Goal: Check status: Check status

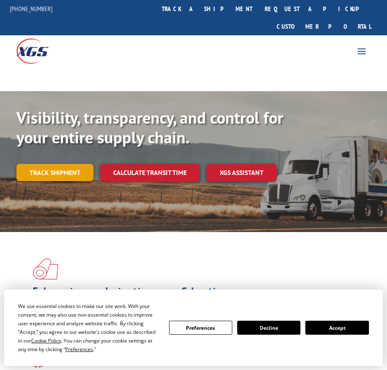
click at [76, 164] on link "Track shipment" at bounding box center [54, 172] width 77 height 17
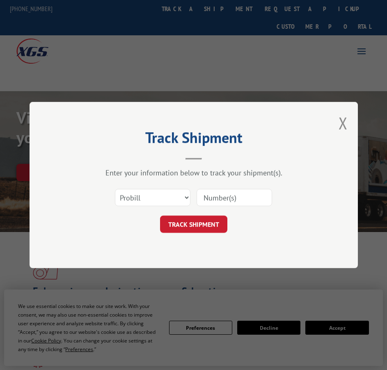
click at [217, 195] on input at bounding box center [235, 197] width 76 height 17
paste input "16137146"
type input "16137146"
click at [215, 223] on button "TRACK SHIPMENT" at bounding box center [193, 224] width 67 height 17
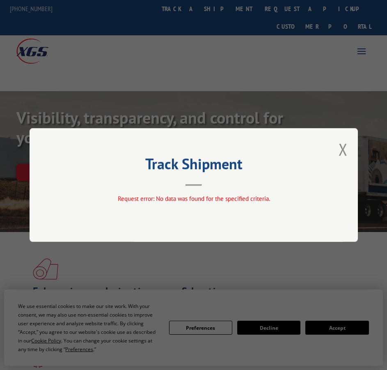
click at [214, 223] on div "Track Shipment Request error: No data was found for the specified criteria." at bounding box center [194, 185] width 328 height 114
click at [342, 149] on button "Close modal" at bounding box center [343, 149] width 9 height 22
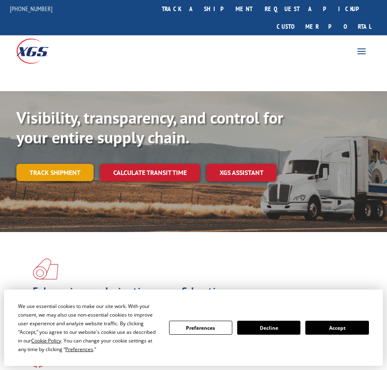
click at [73, 164] on link "Track shipment" at bounding box center [54, 172] width 77 height 17
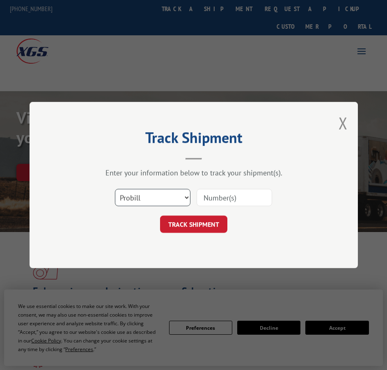
click at [166, 206] on select "Select category... Probill BOL PO" at bounding box center [153, 197] width 76 height 17
select select "bol"
click at [115, 189] on select "Select category... Probill BOL PO" at bounding box center [153, 197] width 76 height 17
click at [216, 201] on input at bounding box center [235, 197] width 76 height 17
paste input "16137146"
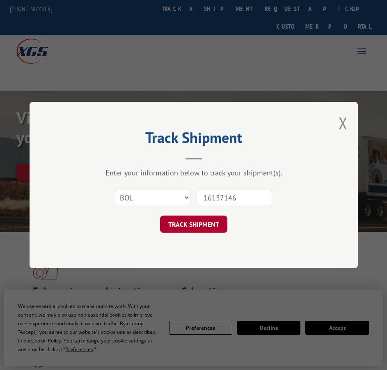
type input "16137146"
click at [197, 226] on button "TRACK SHIPMENT" at bounding box center [193, 224] width 67 height 17
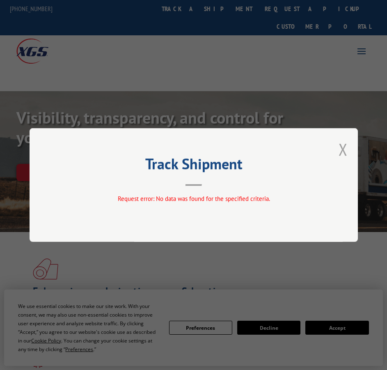
click at [343, 150] on button "Close modal" at bounding box center [343, 149] width 9 height 22
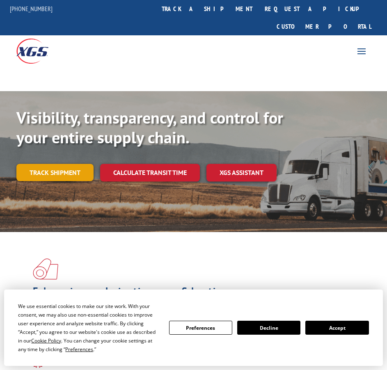
click at [74, 164] on link "Track shipment" at bounding box center [54, 172] width 77 height 17
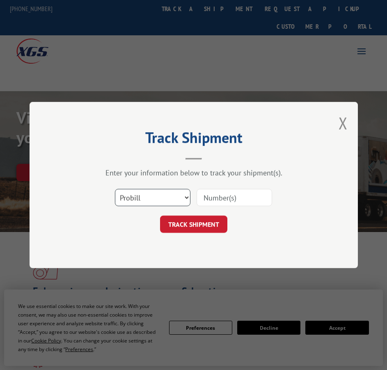
click at [162, 200] on select "Select category... Probill BOL PO" at bounding box center [153, 197] width 76 height 17
select select "po"
click at [115, 189] on select "Select category... Probill BOL PO" at bounding box center [153, 197] width 76 height 17
click at [218, 204] on input at bounding box center [235, 197] width 76 height 17
paste input "16137146"
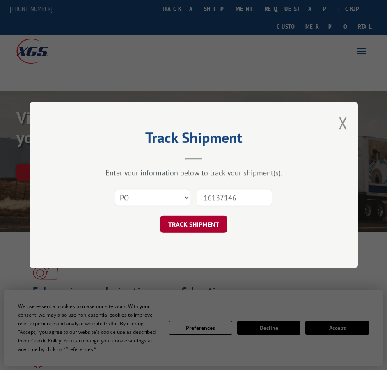
type input "16137146"
click at [206, 230] on button "TRACK SHIPMENT" at bounding box center [193, 224] width 67 height 17
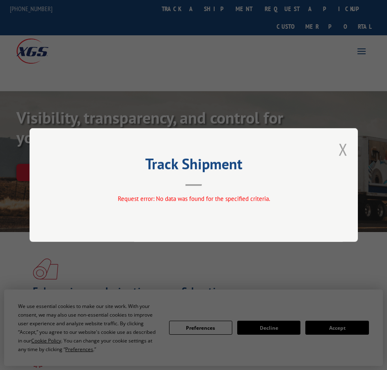
click at [345, 148] on button "Close modal" at bounding box center [343, 149] width 9 height 22
